Goal: Information Seeking & Learning: Learn about a topic

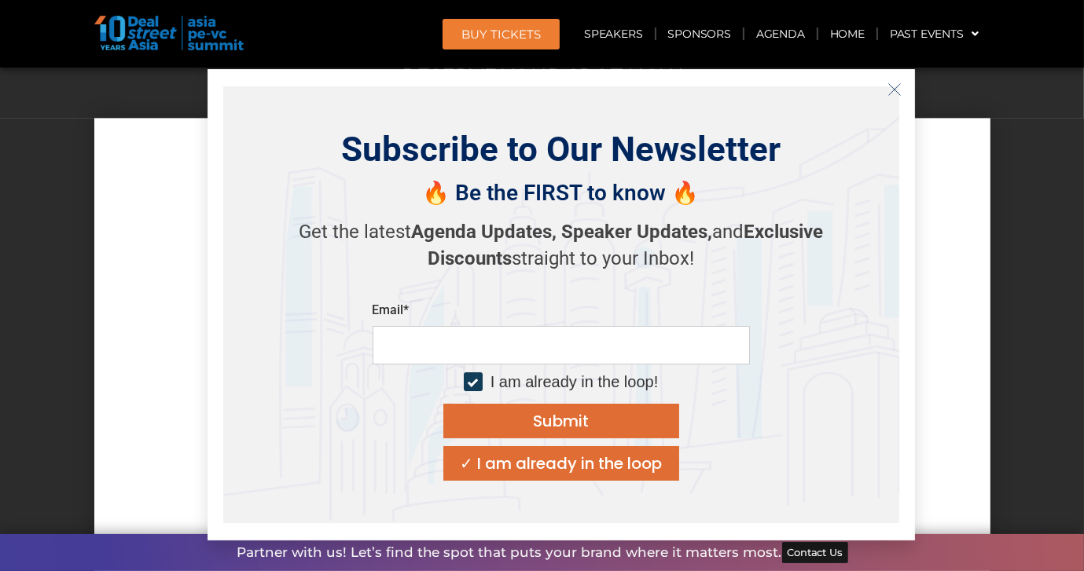
scroll to position [13853, 0]
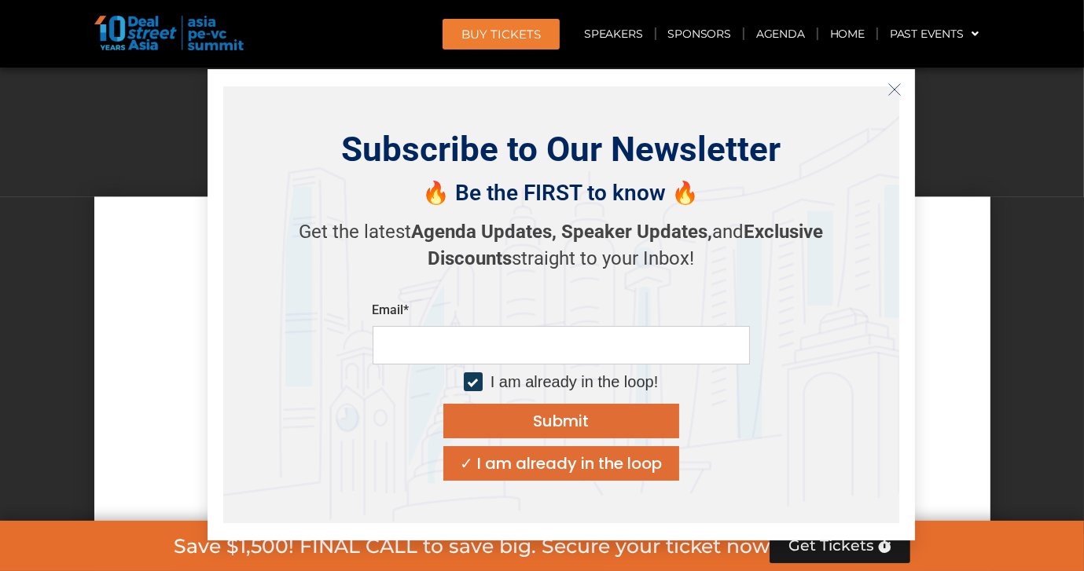
click at [898, 87] on icon "Close" at bounding box center [894, 90] width 14 height 14
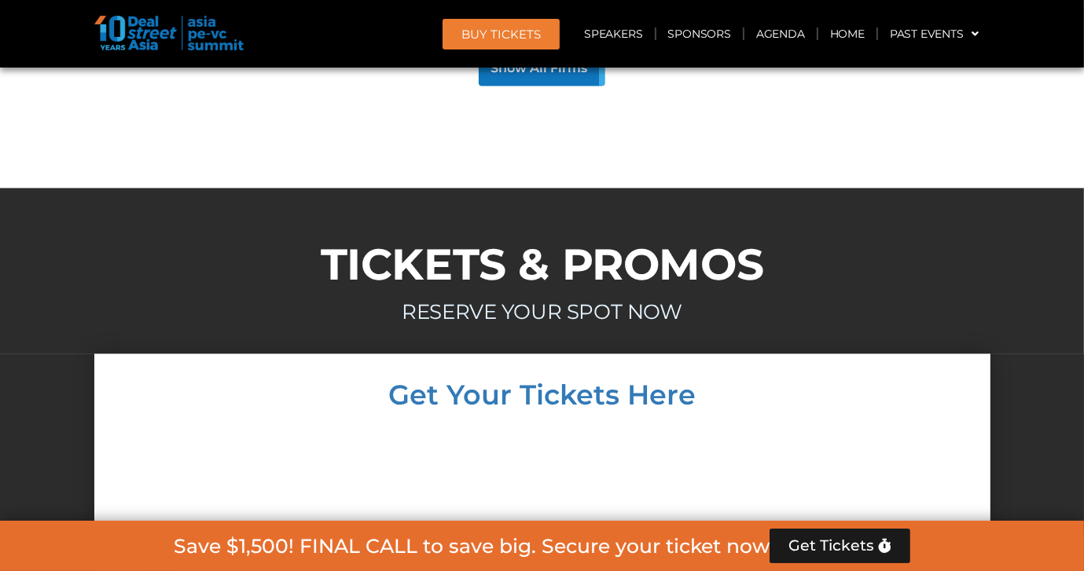
scroll to position [13617, 0]
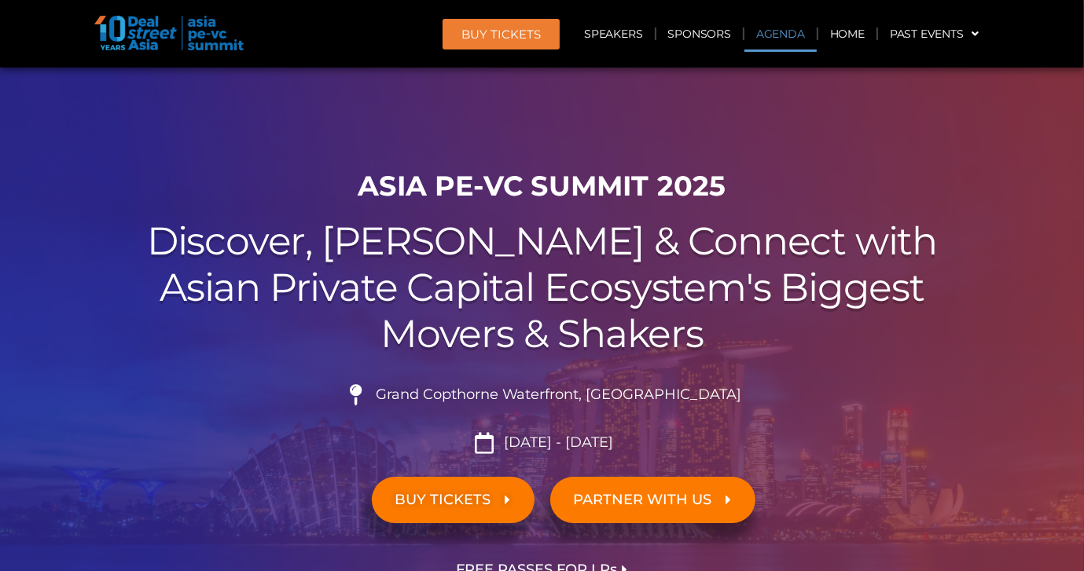
click at [773, 31] on link "Agenda" at bounding box center [780, 34] width 72 height 36
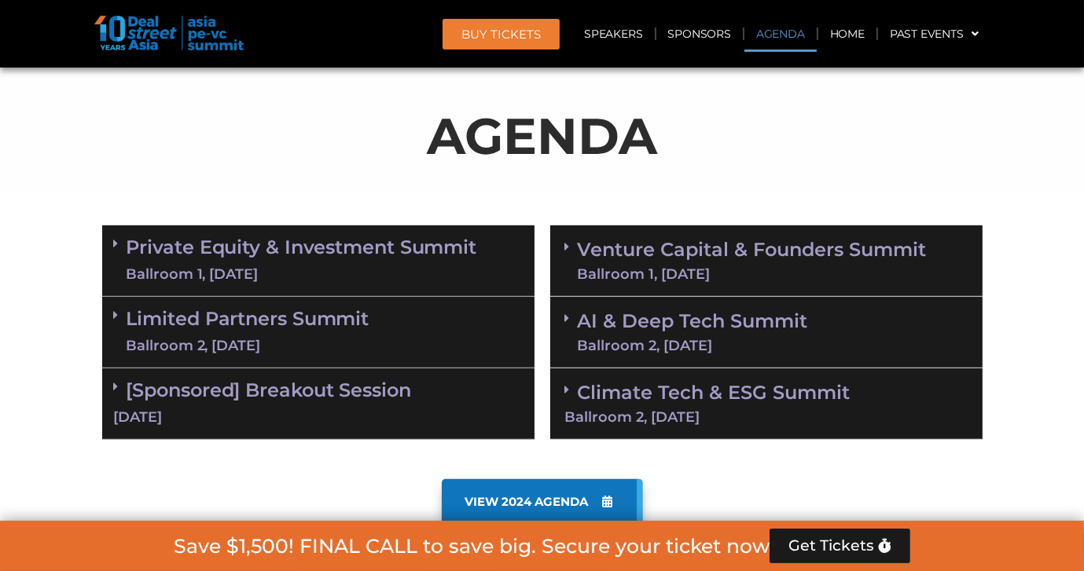
scroll to position [821, 0]
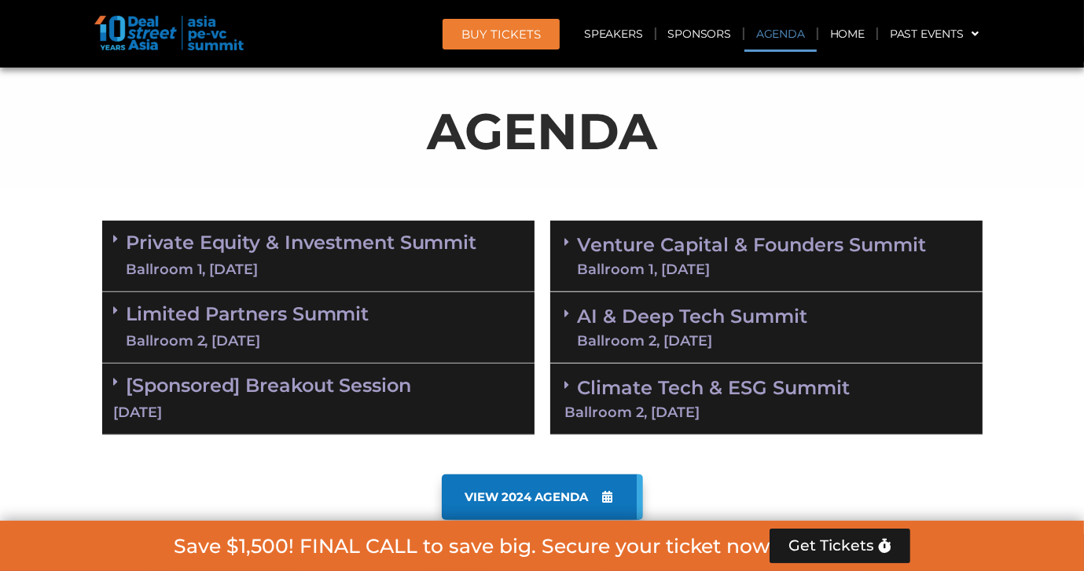
click at [274, 242] on link "Private Equity & Investment Summit Ballroom 1, [DATE]" at bounding box center [302, 256] width 351 height 47
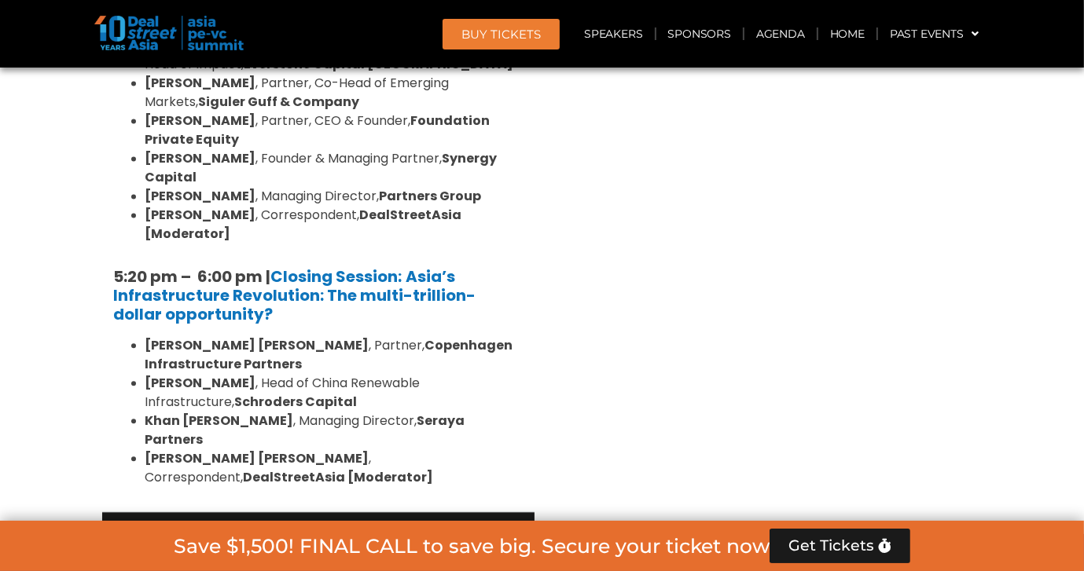
scroll to position [3179, 0]
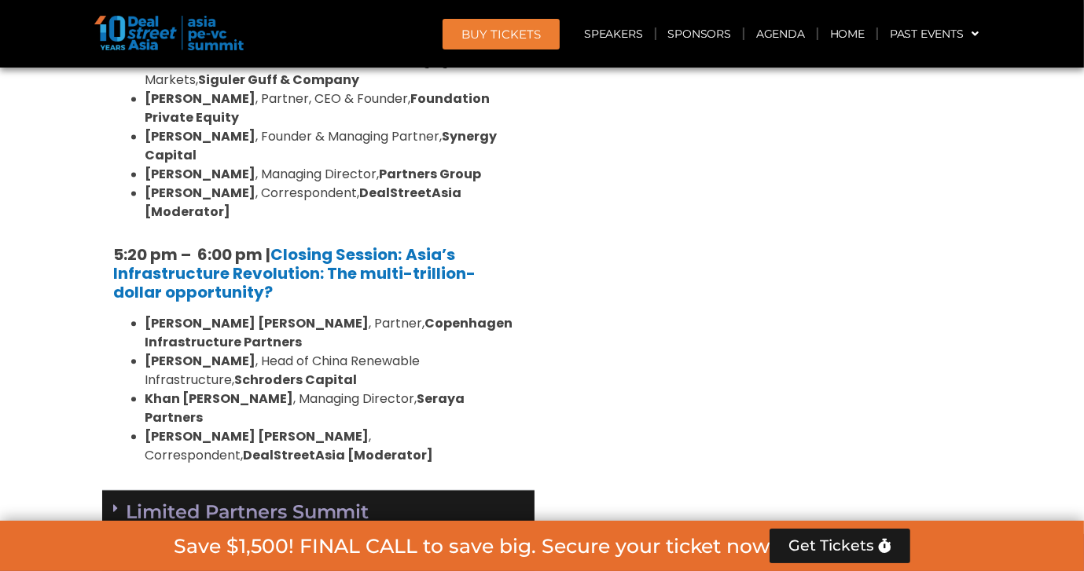
click at [363, 502] on link "Limited Partners [GEOGRAPHIC_DATA] 2, [DATE]" at bounding box center [248, 525] width 243 height 47
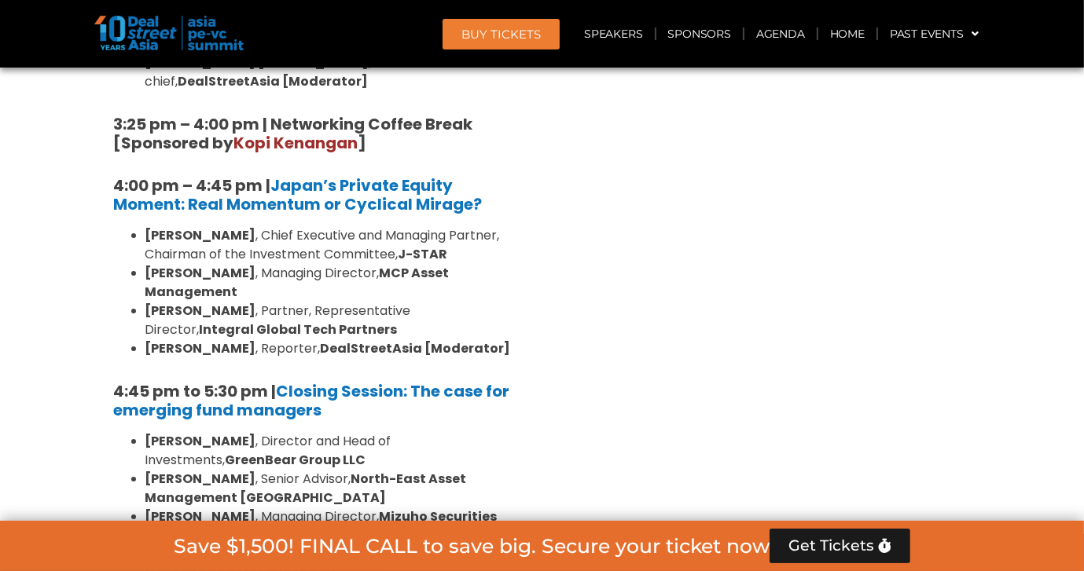
scroll to position [4908, 0]
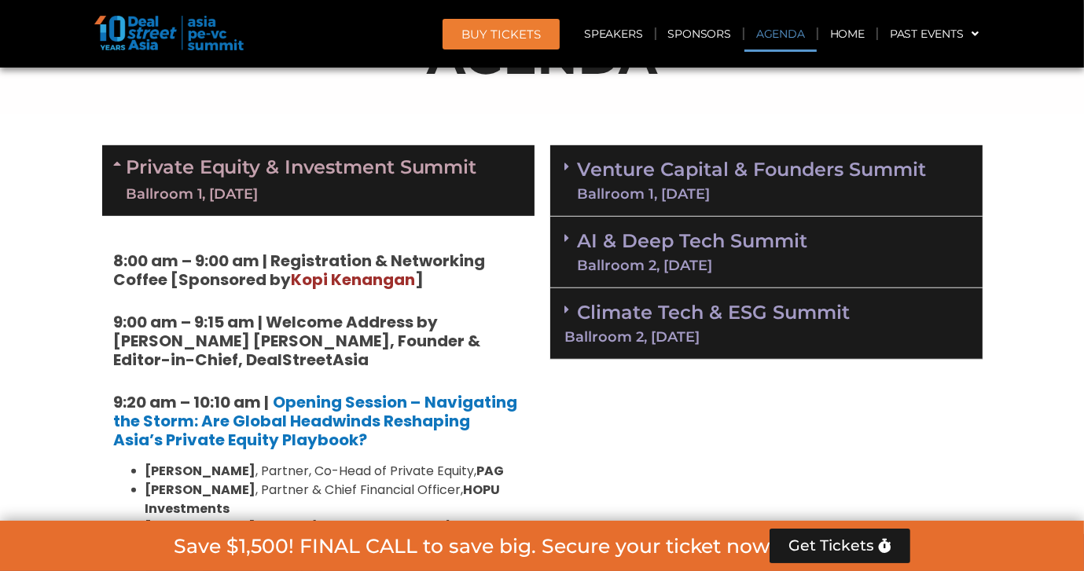
scroll to position [899, 0]
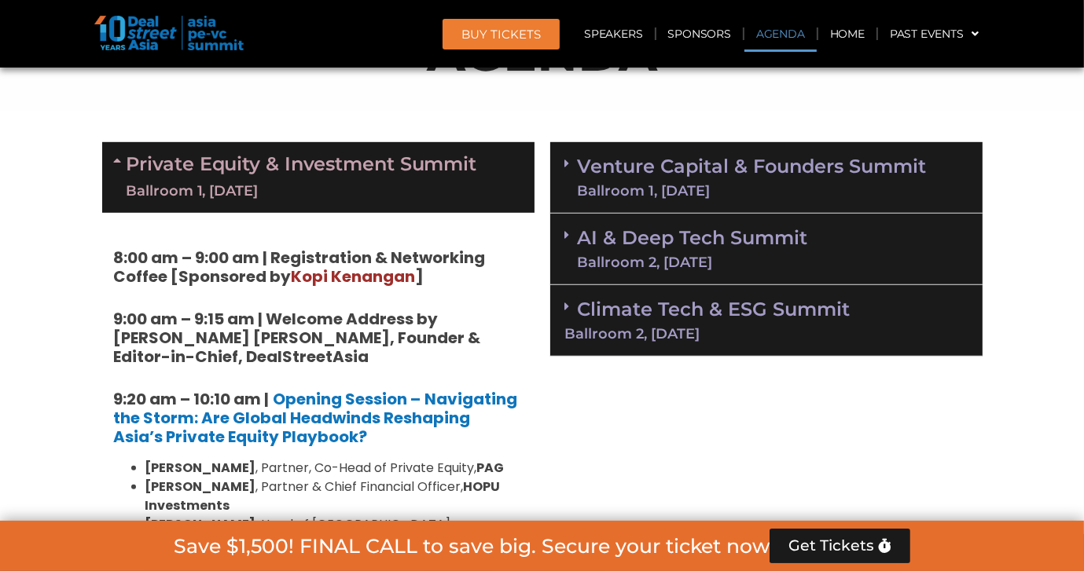
click at [717, 167] on link "Venture Capital & Founders​ Summit Ballroom 1, [DATE]" at bounding box center [752, 177] width 349 height 41
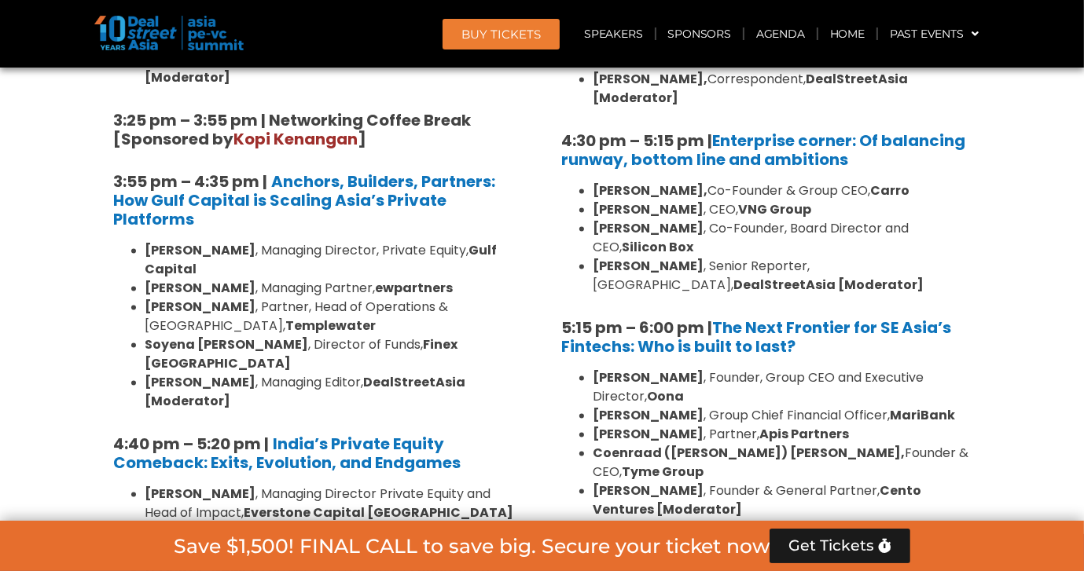
scroll to position [2943, 0]
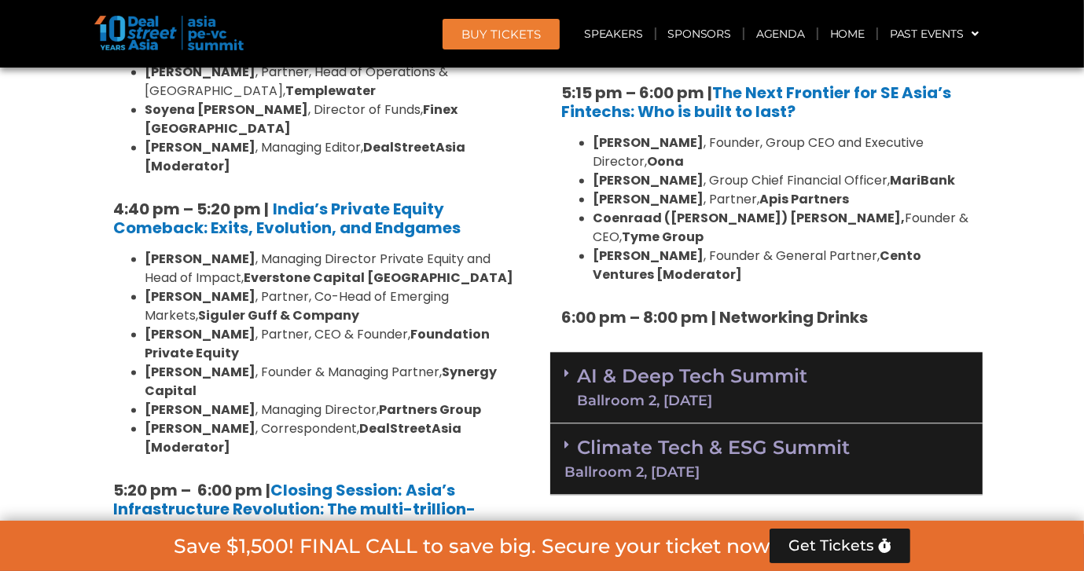
click at [768, 367] on link "AI & Deep Tech Summit Ballroom 2, [DATE]" at bounding box center [693, 387] width 230 height 41
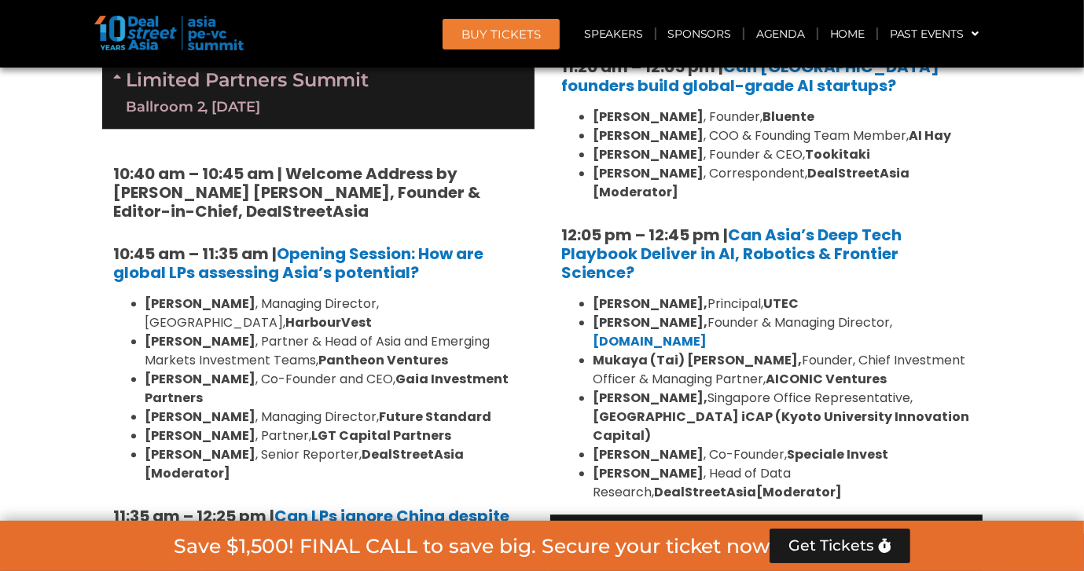
scroll to position [3729, 0]
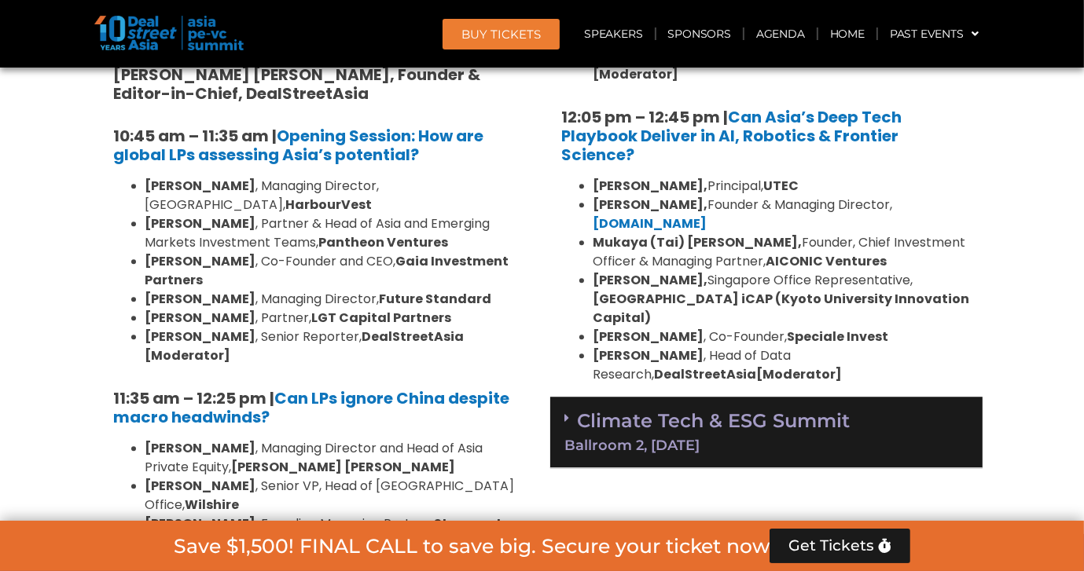
click at [744, 410] on link "Climate Tech & ESG Summit Ballroom 2, [DATE]" at bounding box center [766, 431] width 402 height 43
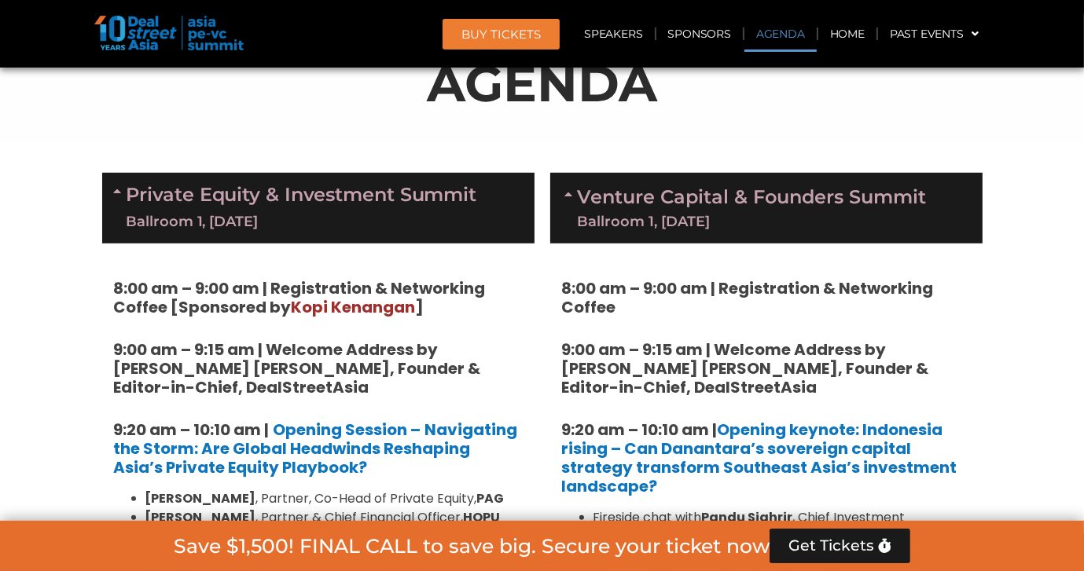
scroll to position [742, 0]
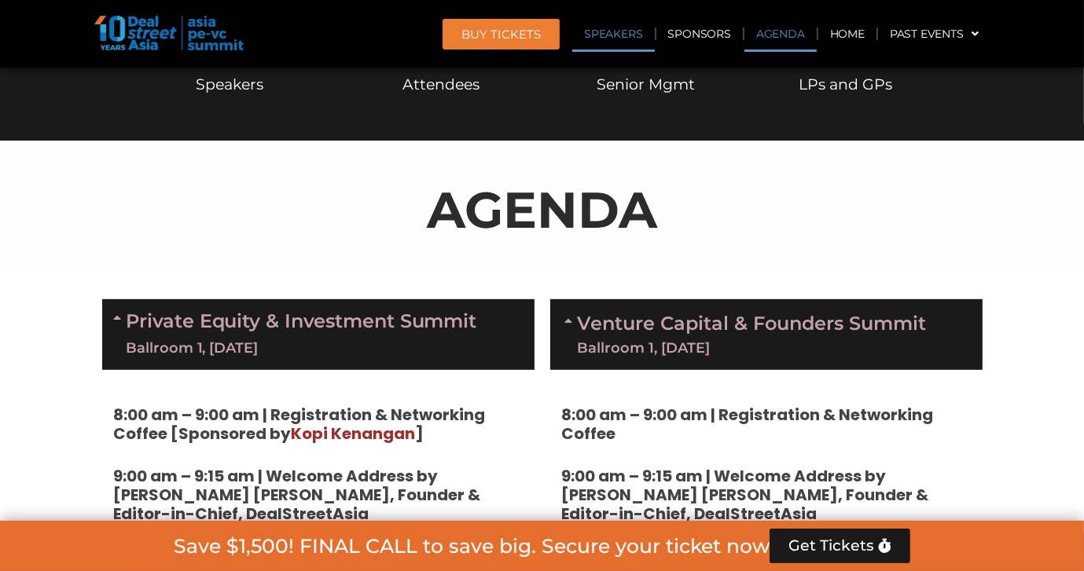
click at [614, 44] on link "Speakers" at bounding box center [613, 34] width 82 height 36
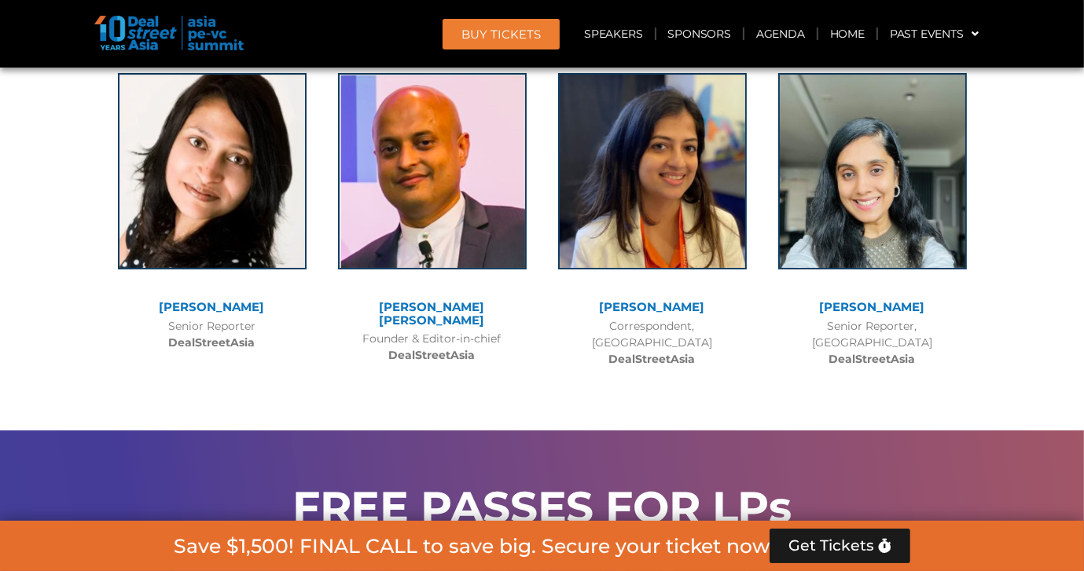
scroll to position [16229, 0]
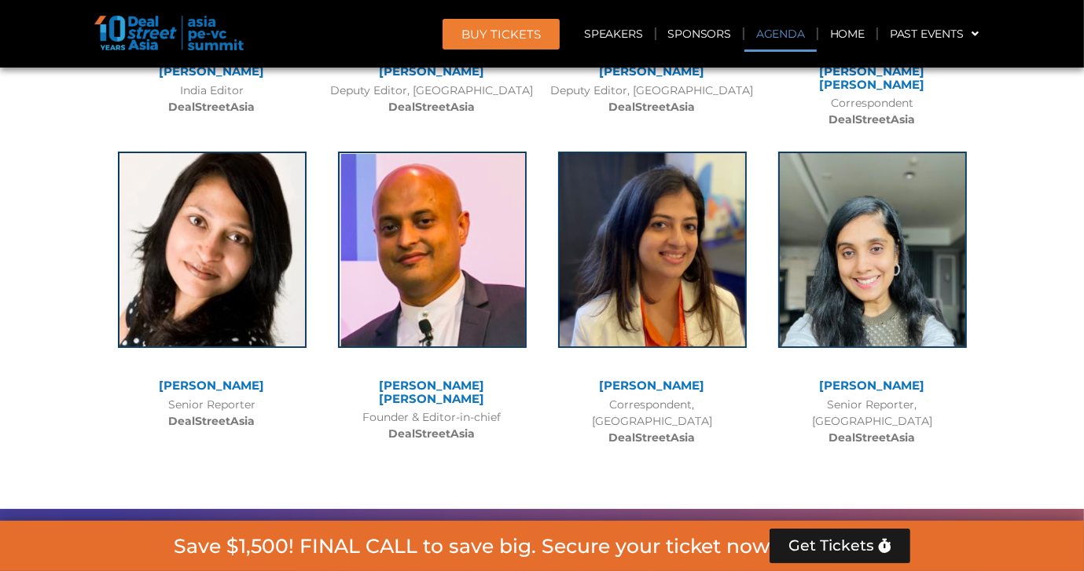
click at [799, 33] on link "Agenda" at bounding box center [780, 34] width 72 height 36
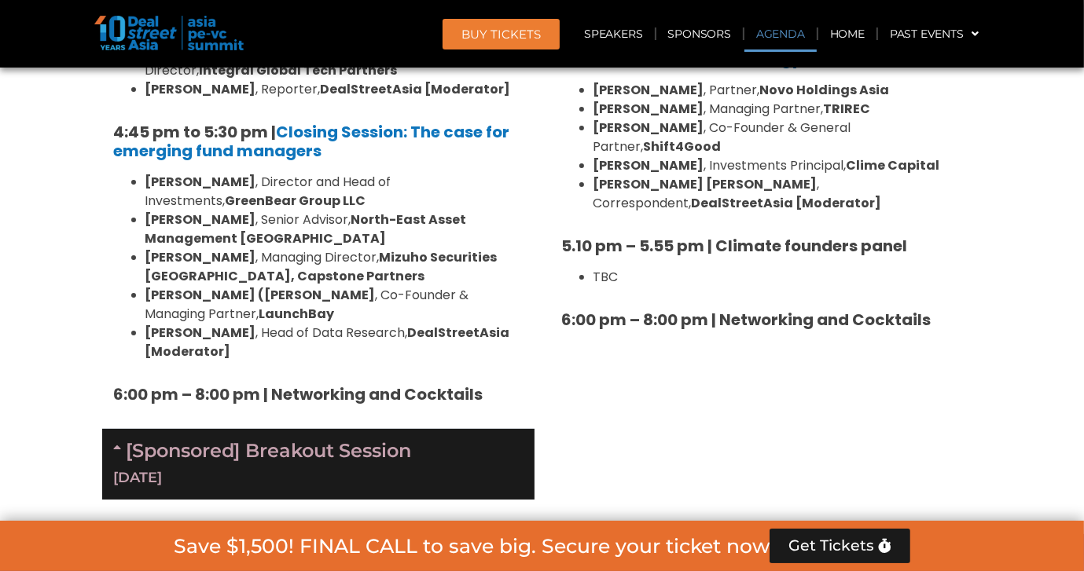
scroll to position [821, 0]
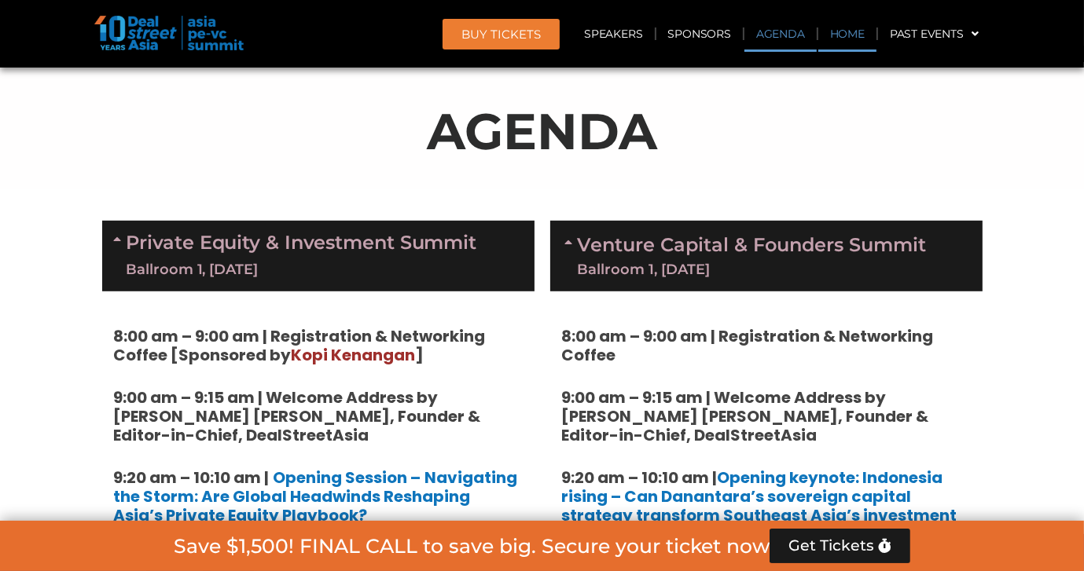
click at [862, 34] on link "Home" at bounding box center [847, 34] width 58 height 36
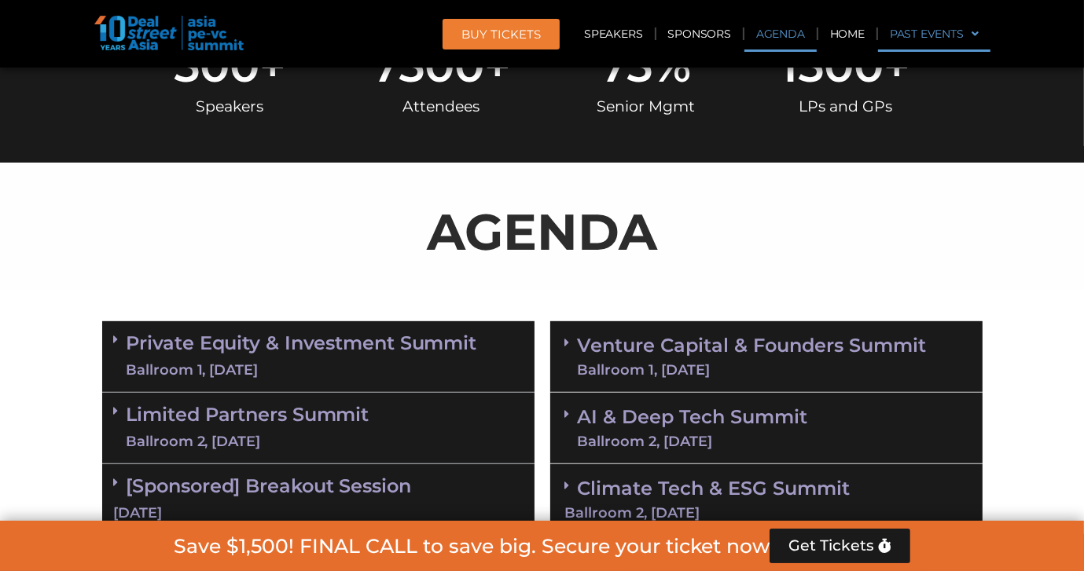
scroll to position [629, 0]
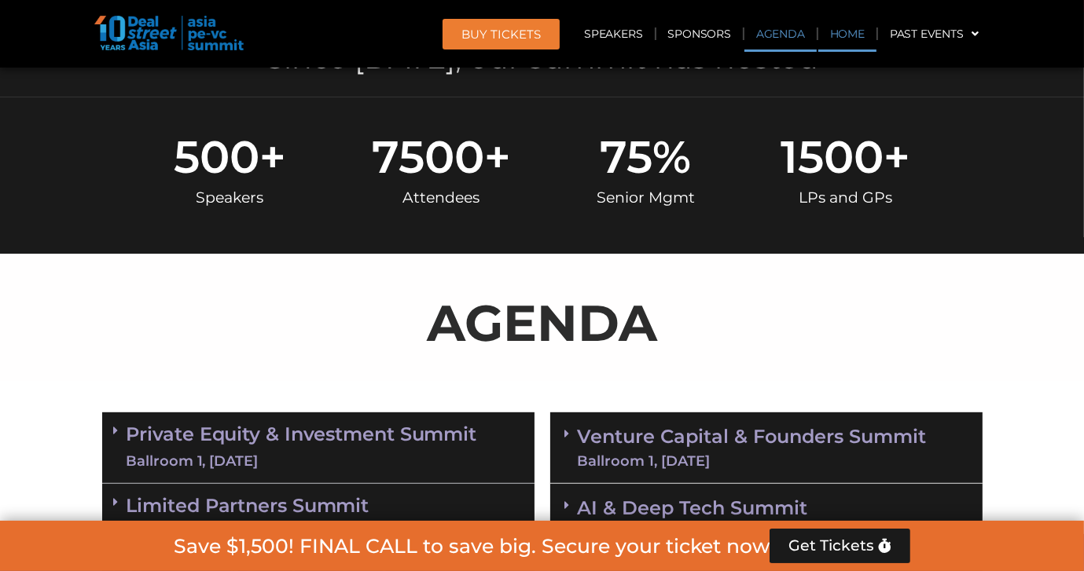
click at [858, 37] on link "Home" at bounding box center [847, 34] width 58 height 36
